Goal: Task Accomplishment & Management: Manage account settings

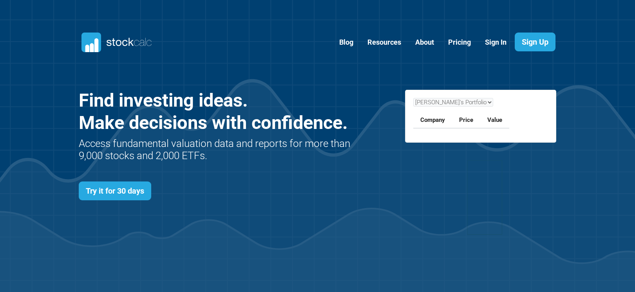
scroll to position [341, 502]
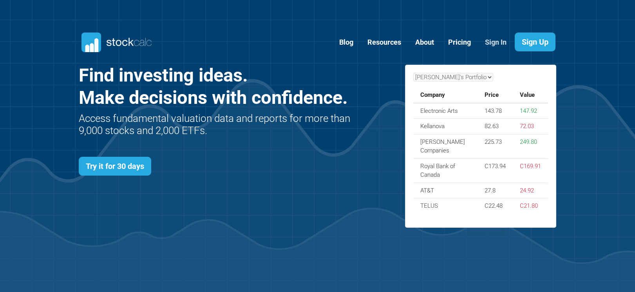
click at [490, 43] on link "Sign In" at bounding box center [495, 42] width 33 height 19
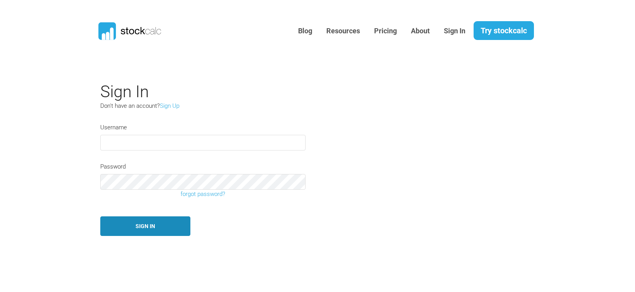
type input "Mbwebb"
click at [133, 221] on button "Sign In" at bounding box center [145, 226] width 90 height 20
